Goal: Task Accomplishment & Management: Manage account settings

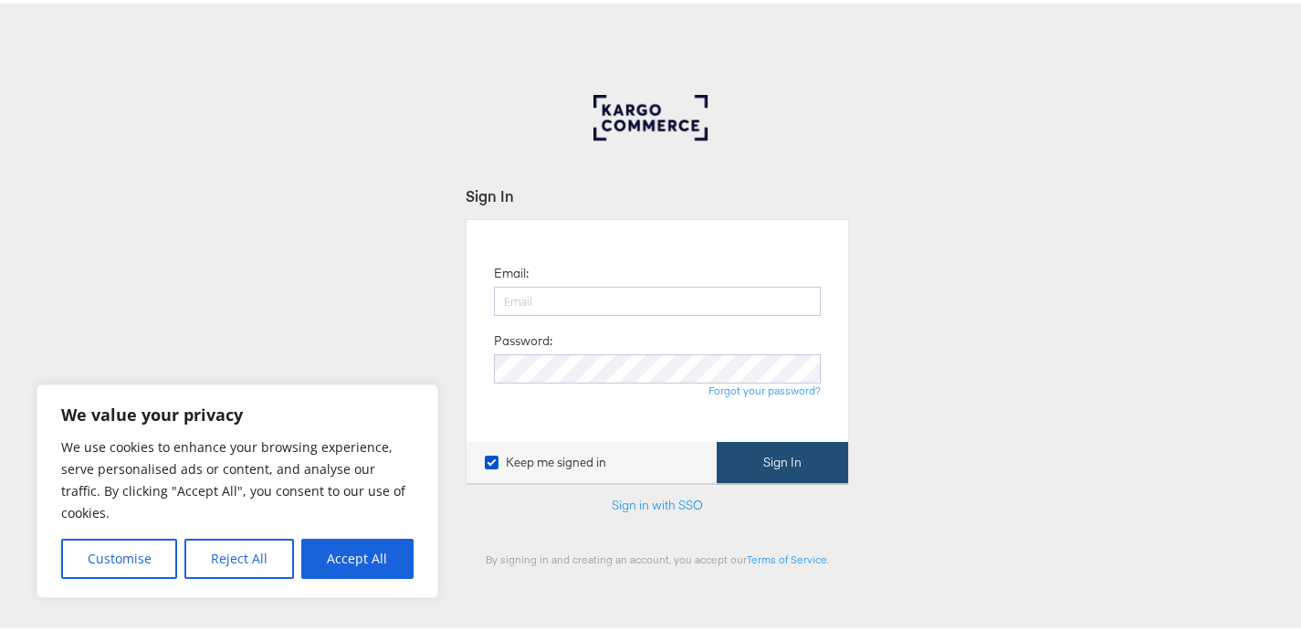
type input "[PERSON_NAME][EMAIL_ADDRESS][PERSON_NAME][DOMAIN_NAME]"
click at [778, 462] on button "Sign In" at bounding box center [781, 458] width 131 height 41
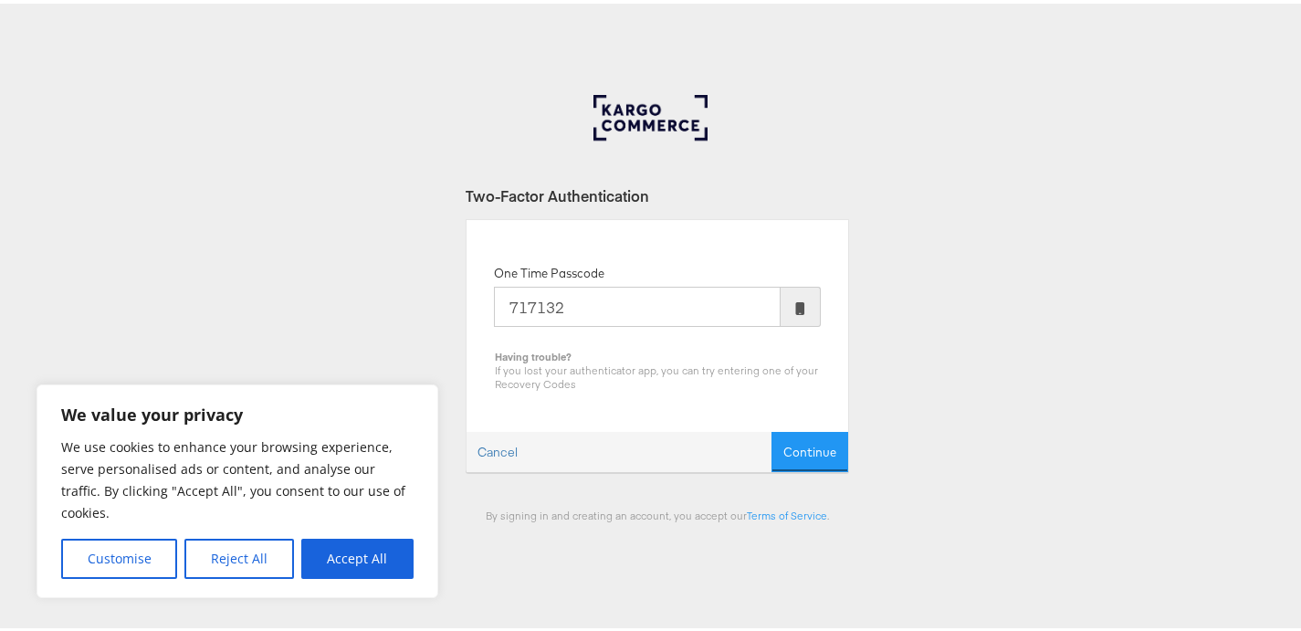
type input "717132"
click at [771, 428] on button "Continue" at bounding box center [809, 448] width 77 height 41
